Goal: Task Accomplishment & Management: Manage account settings

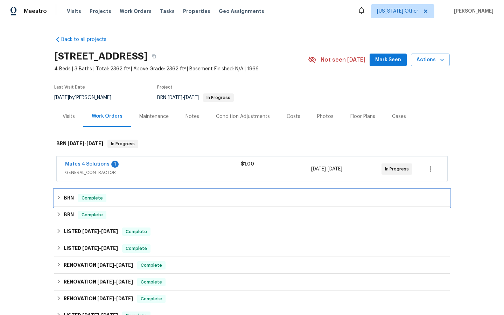
click at [91, 197] on span "Complete" at bounding box center [92, 198] width 27 height 7
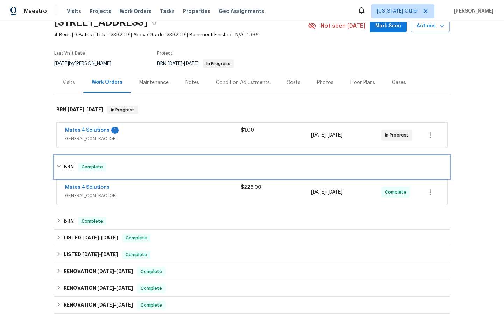
scroll to position [35, 0]
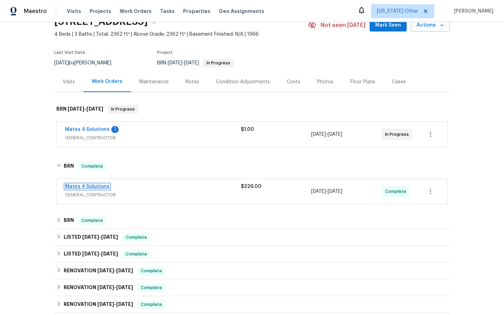
click at [83, 187] on link "Mates 4 Solutions" at bounding box center [87, 186] width 44 height 5
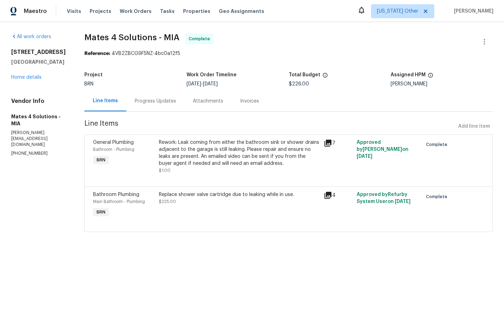
click at [252, 101] on div "Invoices" at bounding box center [249, 101] width 19 height 7
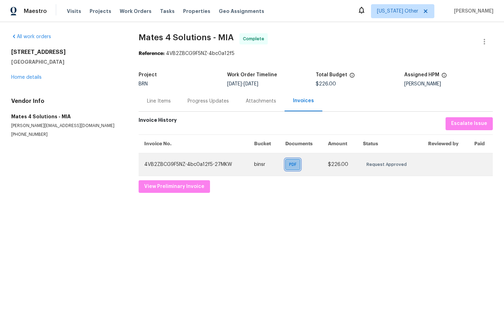
click at [290, 164] on span "PDF" at bounding box center [294, 164] width 10 height 7
